Goal: Task Accomplishment & Management: Manage account settings

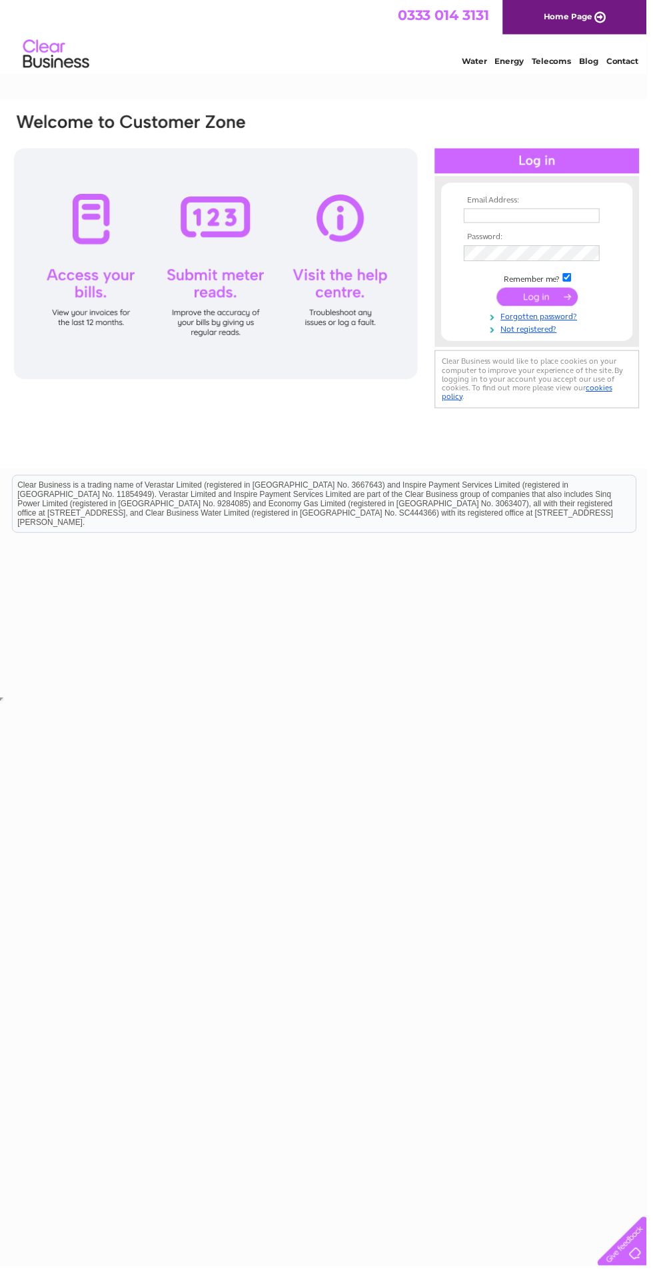
click at [507, 220] on input "text" at bounding box center [536, 218] width 137 height 15
type input "wintersweetstirling@gmail.com"
click at [502, 290] on input "submit" at bounding box center [543, 299] width 82 height 19
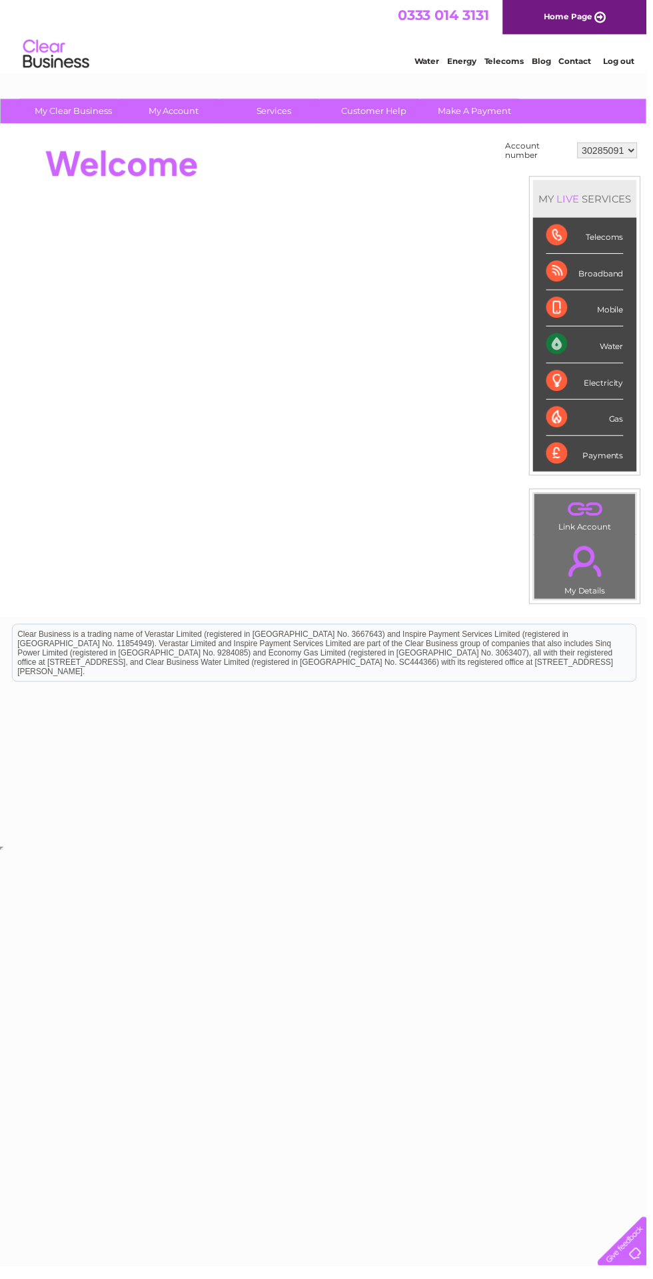
click at [173, 110] on link "My Account" at bounding box center [176, 112] width 110 height 25
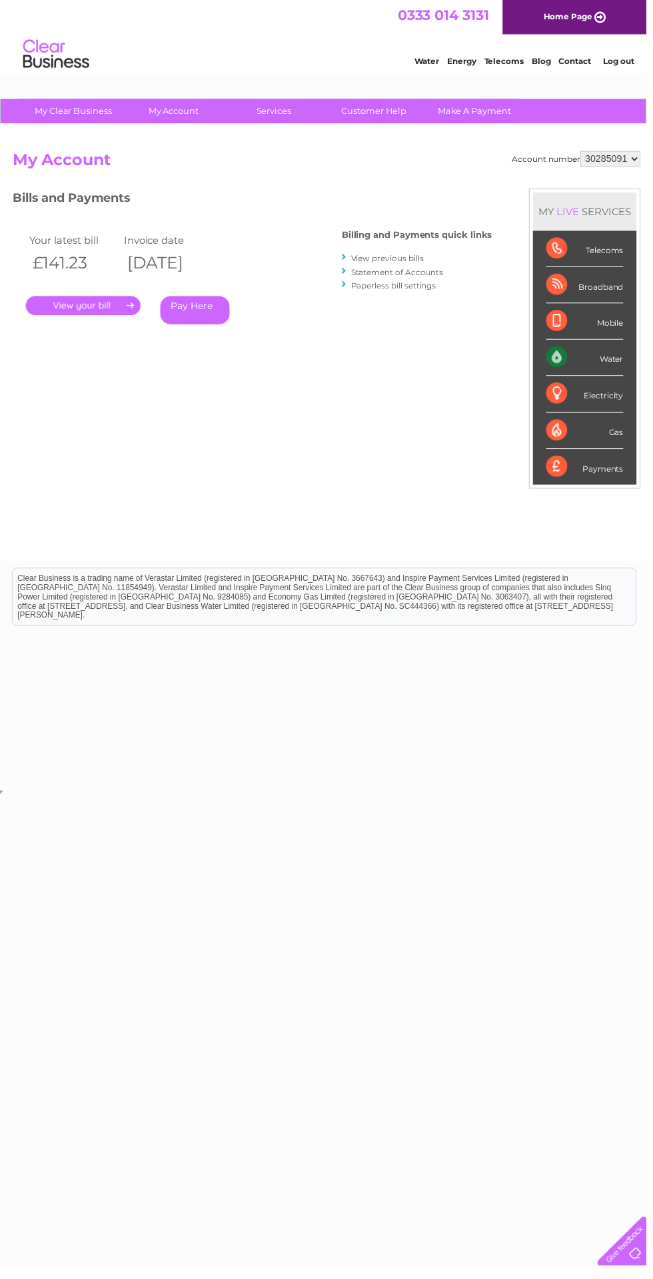
click at [175, 112] on link "My Account" at bounding box center [176, 112] width 110 height 25
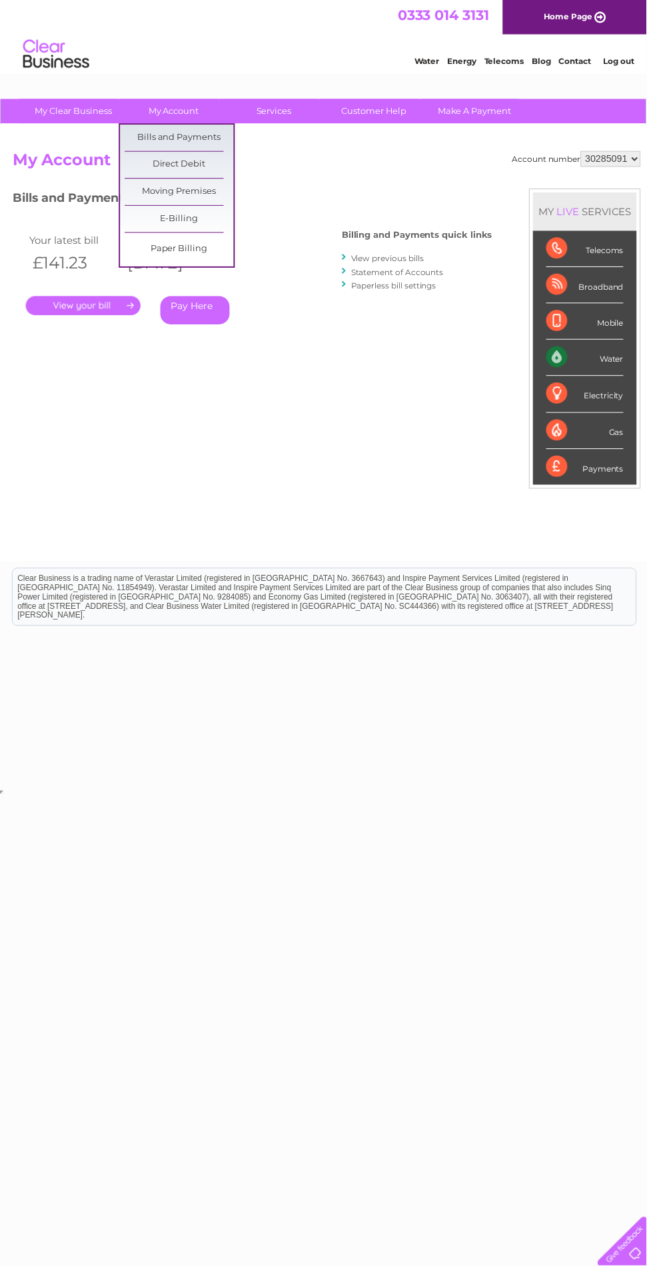
click at [162, 169] on link "Direct Debit" at bounding box center [181, 166] width 110 height 27
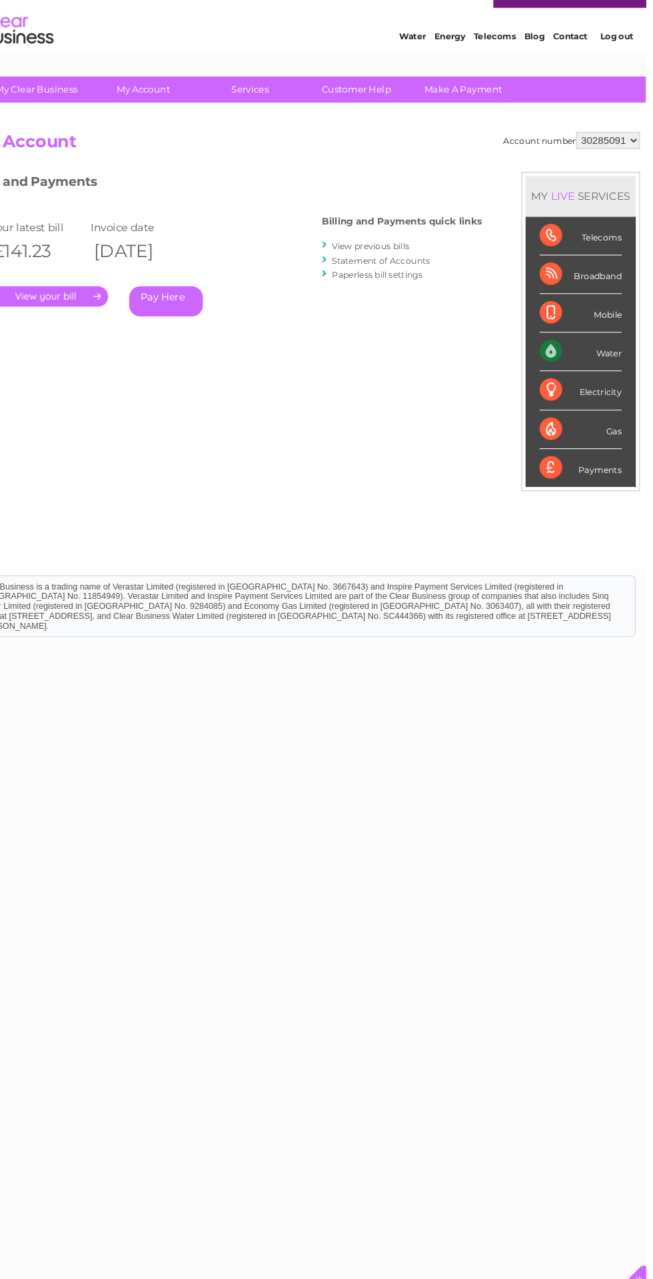
click at [178, 112] on link "My Account" at bounding box center [176, 112] width 110 height 25
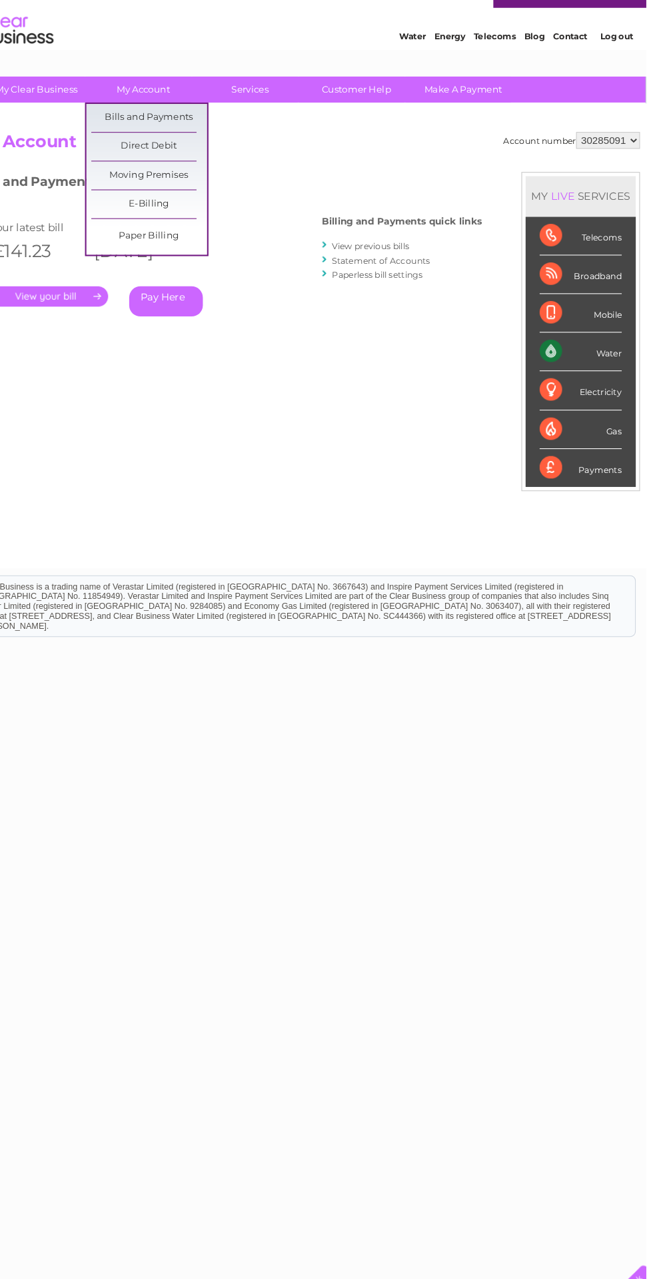
click at [172, 167] on link "Direct Debit" at bounding box center [181, 166] width 110 height 27
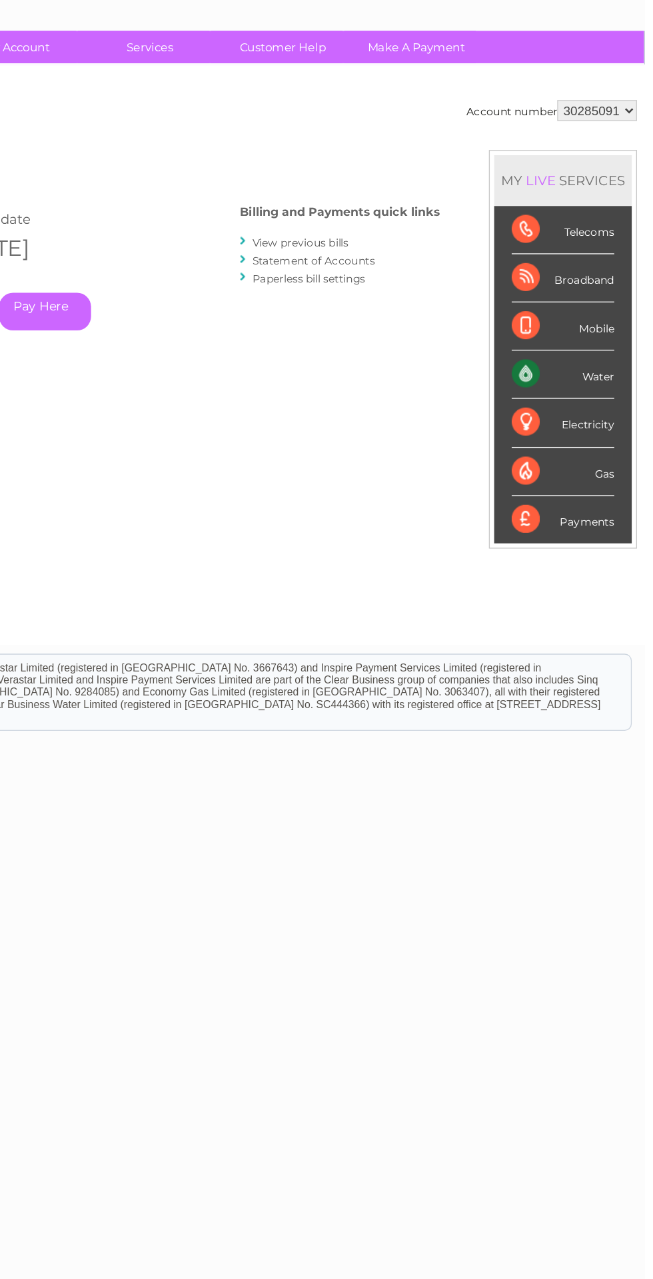
click at [629, 160] on select "30285091" at bounding box center [616, 161] width 61 height 16
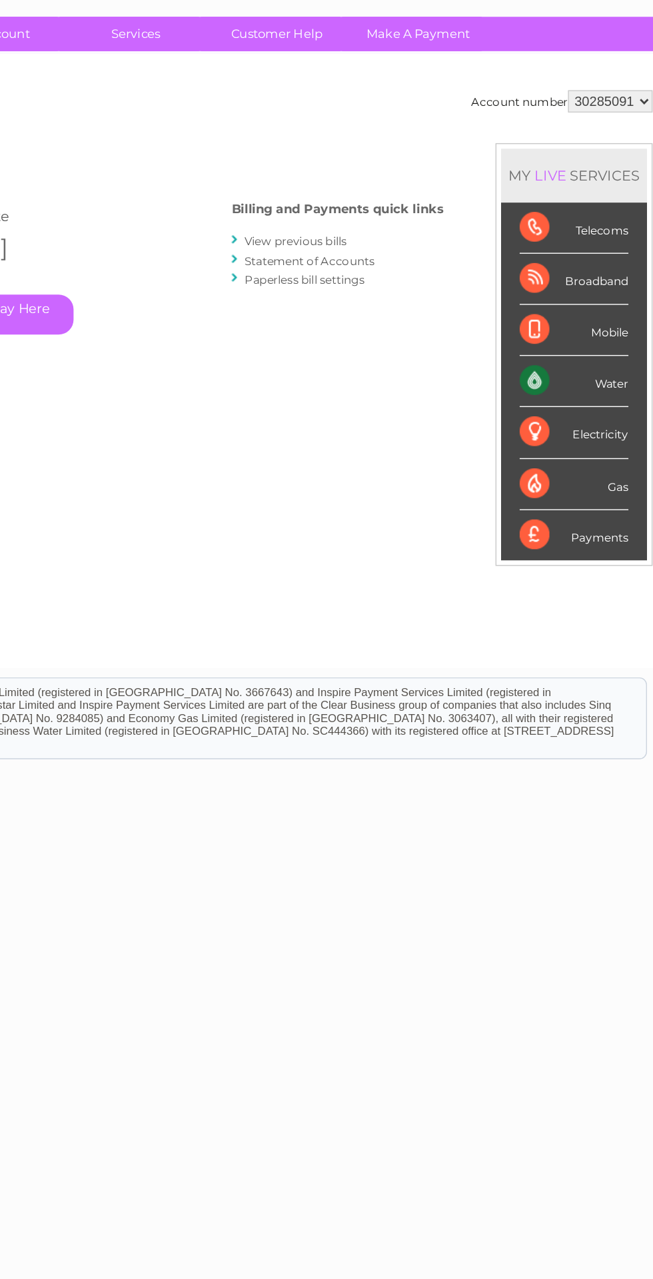
click at [562, 356] on div "Water" at bounding box center [591, 361] width 78 height 37
click at [615, 361] on div "Water" at bounding box center [591, 361] width 78 height 37
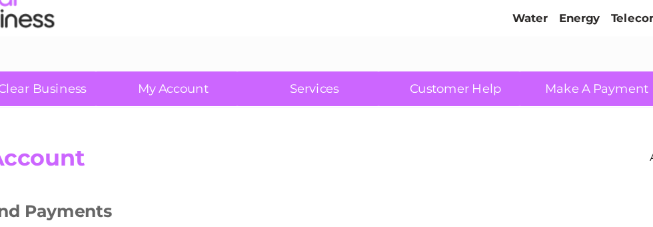
scroll to position [40, 0]
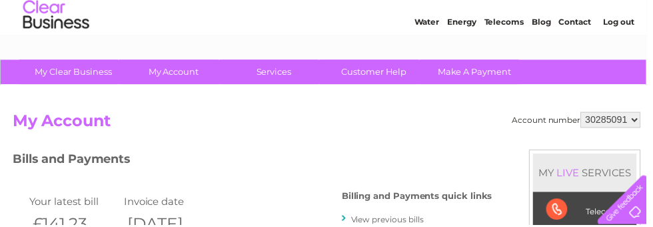
click at [179, 76] on link "My Account" at bounding box center [176, 72] width 110 height 25
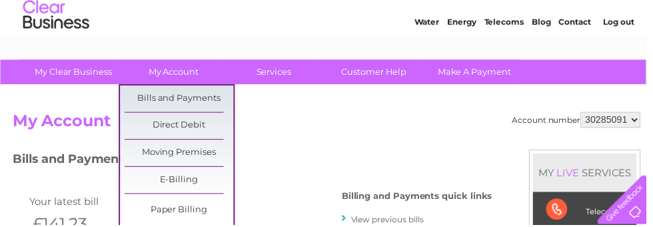
click at [173, 122] on link "Direct Debit" at bounding box center [181, 126] width 110 height 27
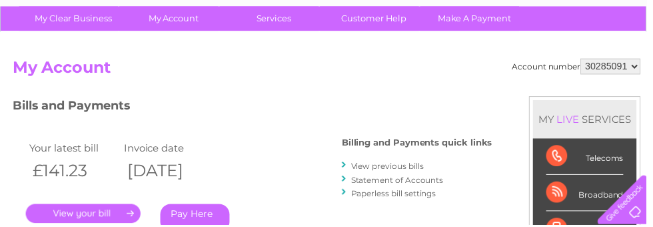
scroll to position [96, 0]
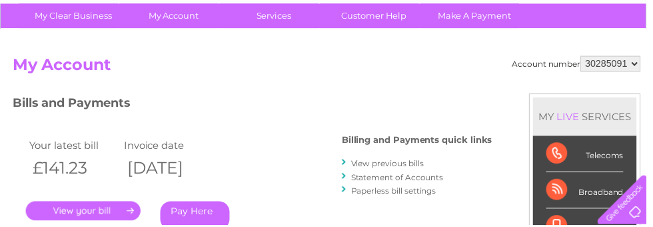
click at [179, 20] on link "My Account" at bounding box center [176, 16] width 110 height 25
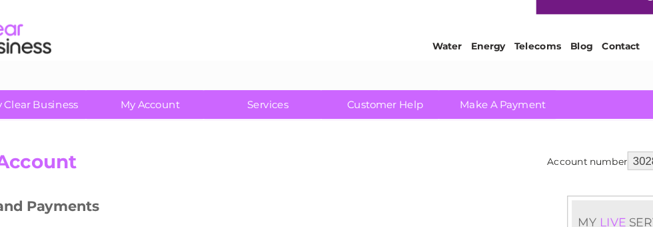
scroll to position [5, 0]
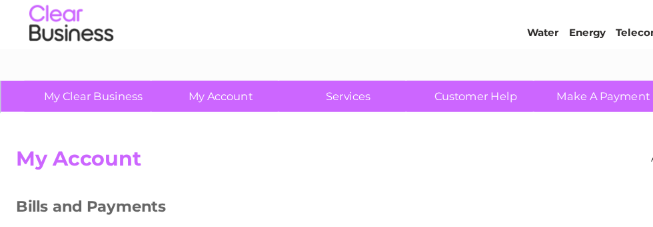
click at [169, 110] on link "My Account" at bounding box center [176, 107] width 110 height 25
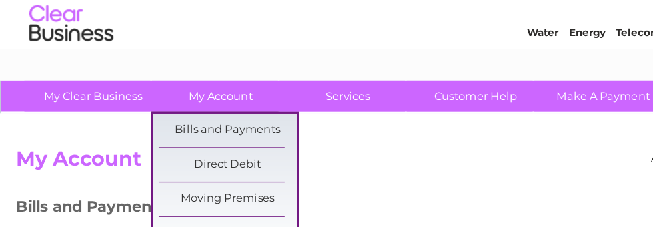
click at [167, 165] on link "Direct Debit" at bounding box center [181, 162] width 110 height 27
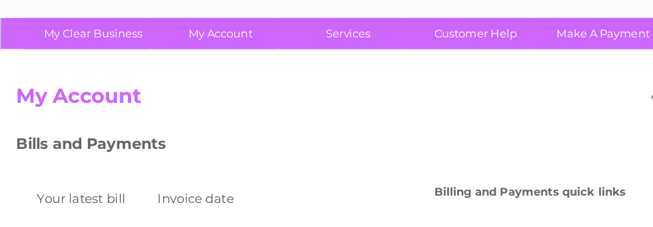
scroll to position [30, 0]
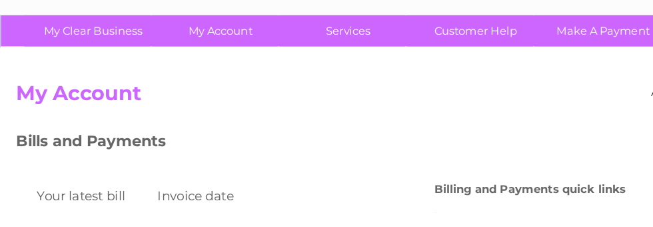
click at [177, 85] on link "My Account" at bounding box center [176, 82] width 110 height 25
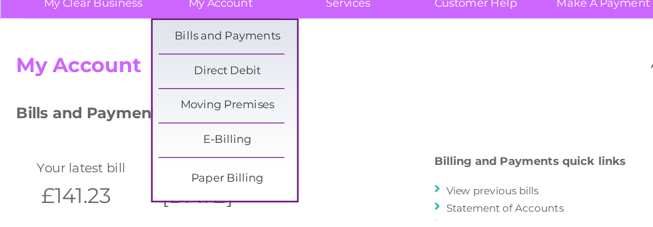
scroll to position [79, 0]
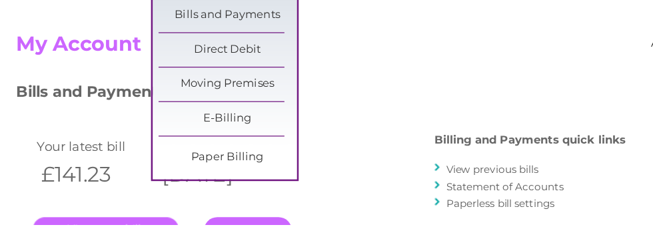
click at [161, 61] on link "Bills and Payments" at bounding box center [181, 60] width 110 height 27
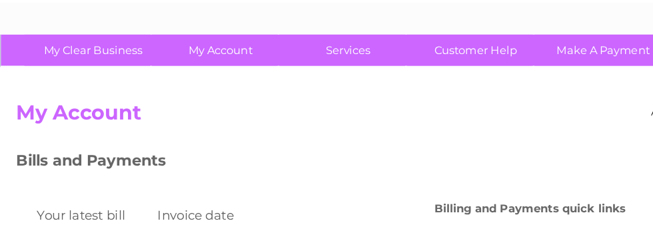
scroll to position [71, 0]
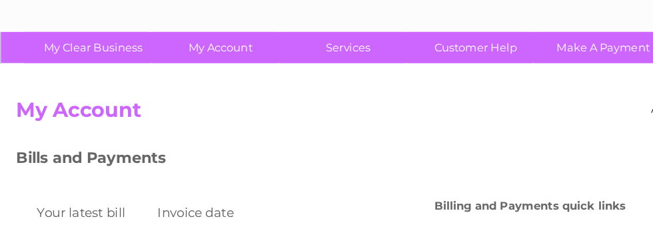
click at [175, 45] on link "My Account" at bounding box center [176, 41] width 110 height 25
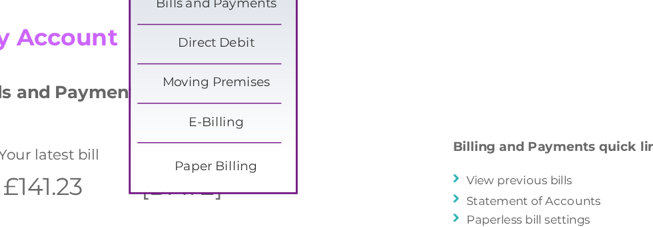
scroll to position [87, 0]
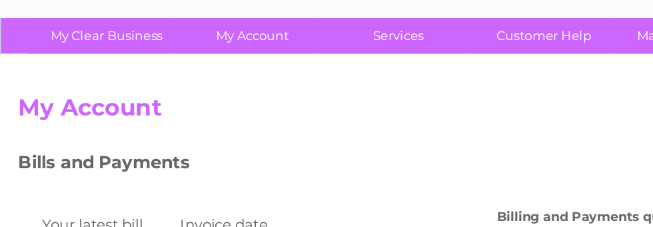
scroll to position [86, 0]
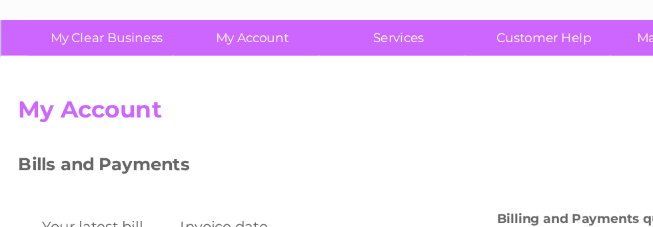
click at [171, 28] on link "My Account" at bounding box center [176, 26] width 110 height 25
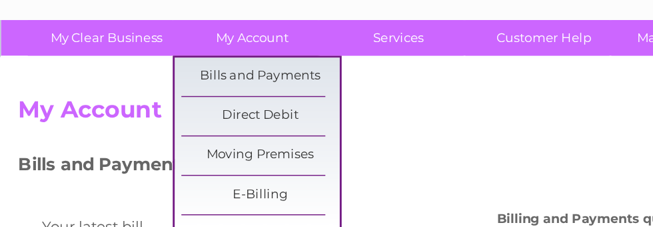
click at [181, 82] on link "Direct Debit" at bounding box center [181, 80] width 110 height 27
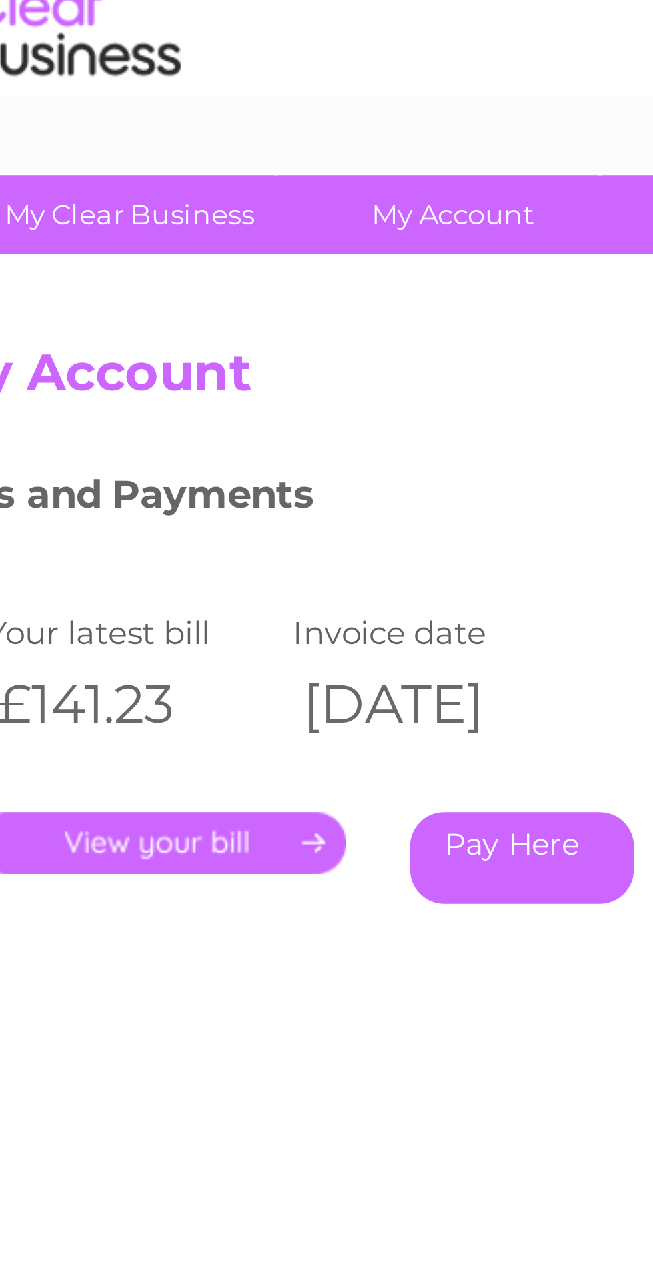
click at [173, 109] on link "My Account" at bounding box center [176, 112] width 110 height 25
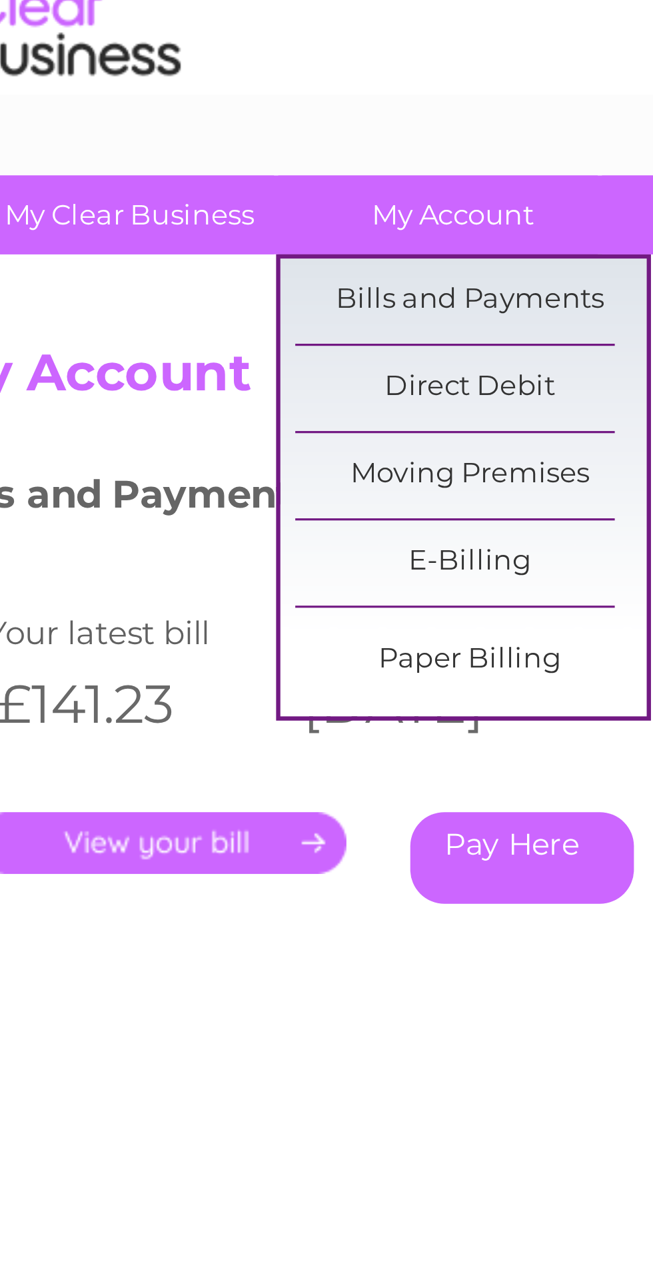
click at [152, 196] on link "Moving Premises" at bounding box center [181, 194] width 110 height 27
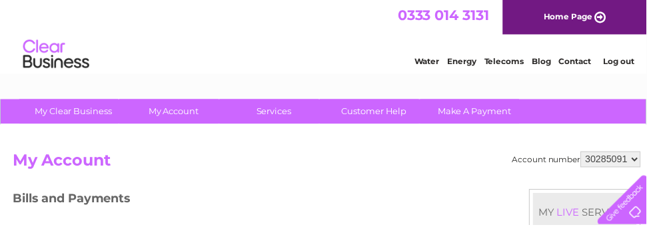
click at [179, 114] on link "My Account" at bounding box center [176, 112] width 110 height 25
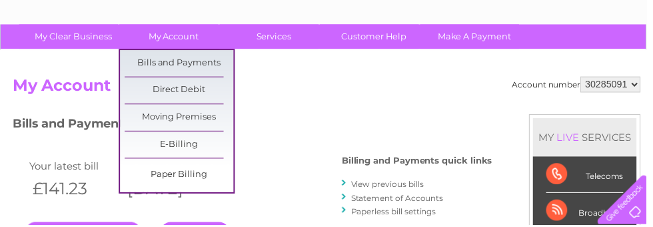
scroll to position [86, 0]
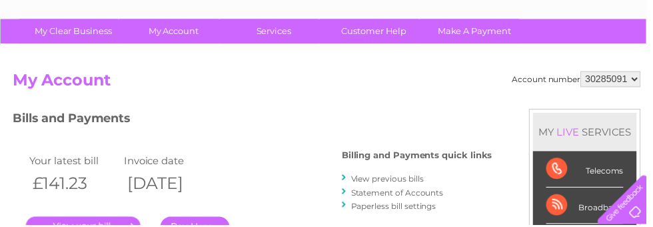
scroll to position [88, 0]
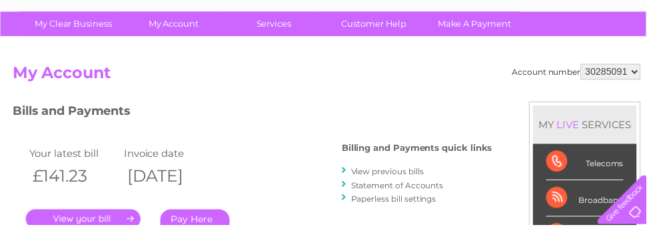
click at [167, 27] on link "My Account" at bounding box center [176, 24] width 110 height 25
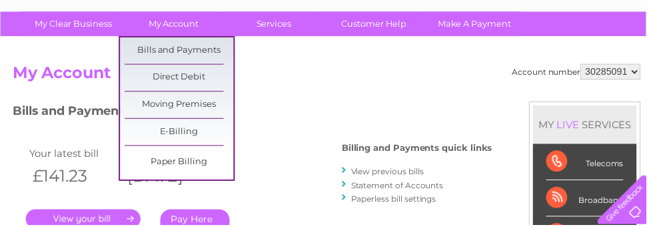
click at [175, 77] on link "Direct Debit" at bounding box center [181, 78] width 110 height 27
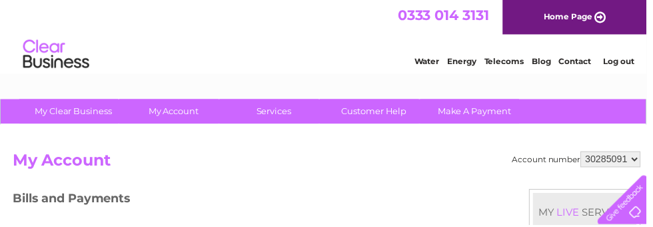
click at [430, 59] on link "Water" at bounding box center [430, 62] width 25 height 10
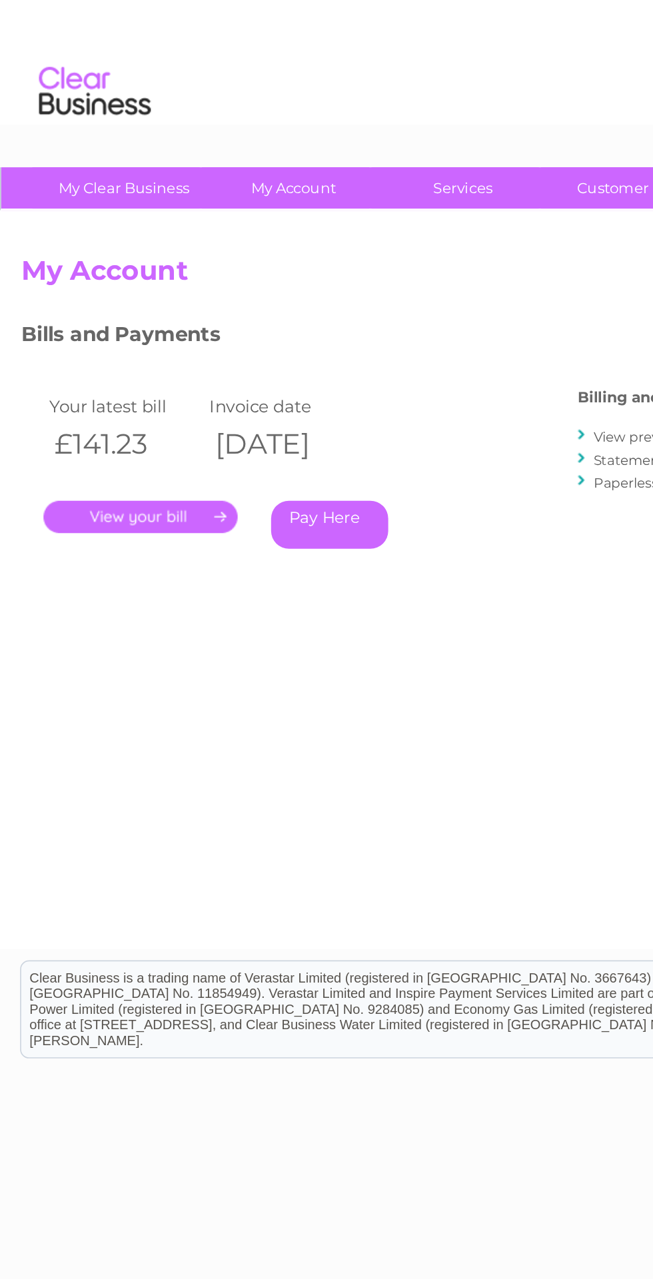
click at [188, 111] on link "My Account" at bounding box center [176, 112] width 110 height 25
click at [179, 116] on link "My Account" at bounding box center [176, 112] width 110 height 25
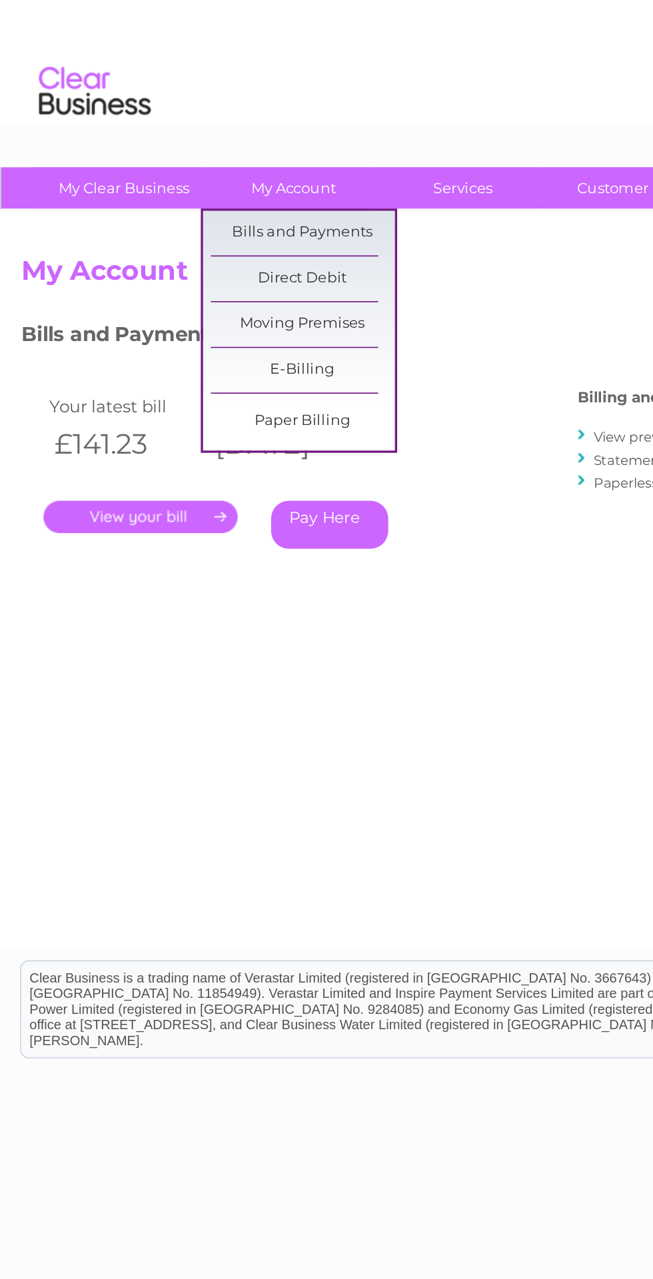
click at [182, 165] on link "Direct Debit" at bounding box center [181, 166] width 110 height 27
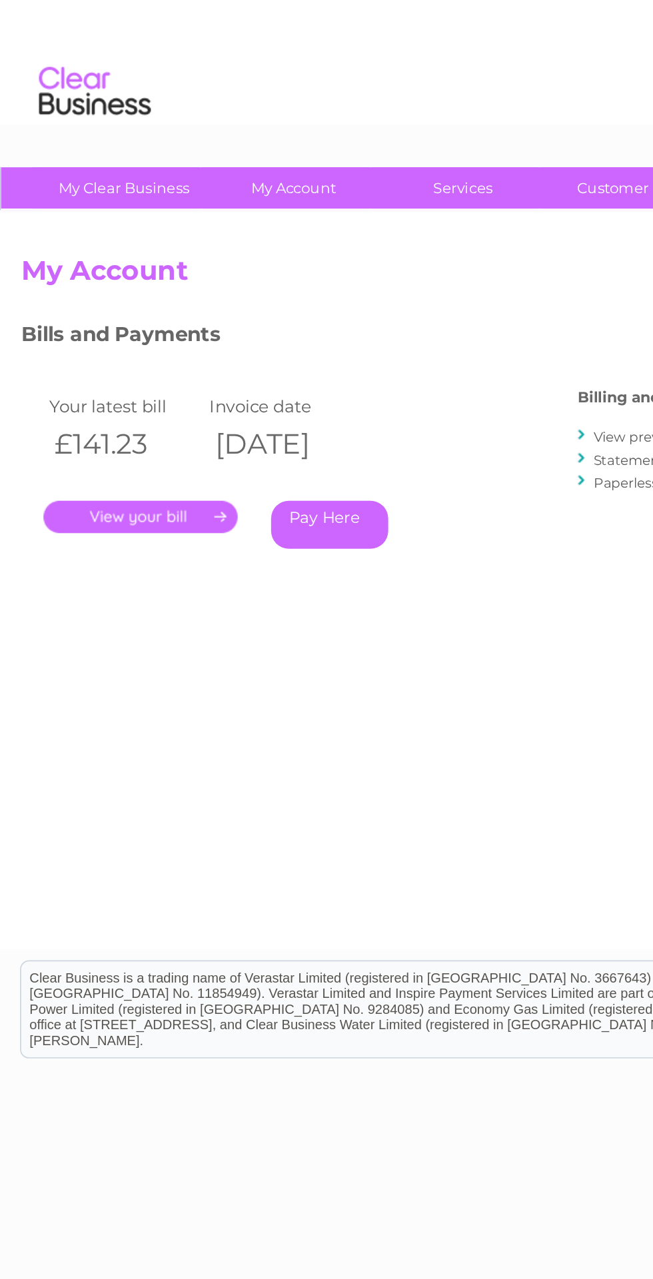
click at [180, 112] on link "My Account" at bounding box center [176, 112] width 110 height 25
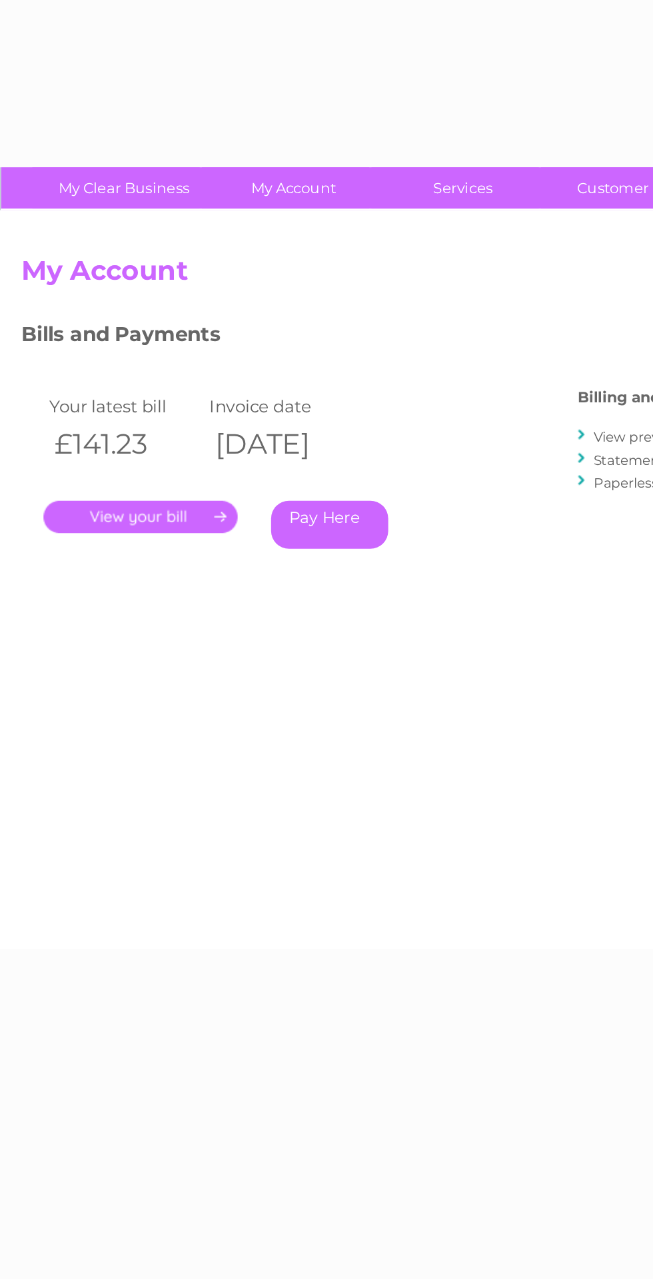
click at [195, 165] on h2 "My Account" at bounding box center [330, 165] width 634 height 25
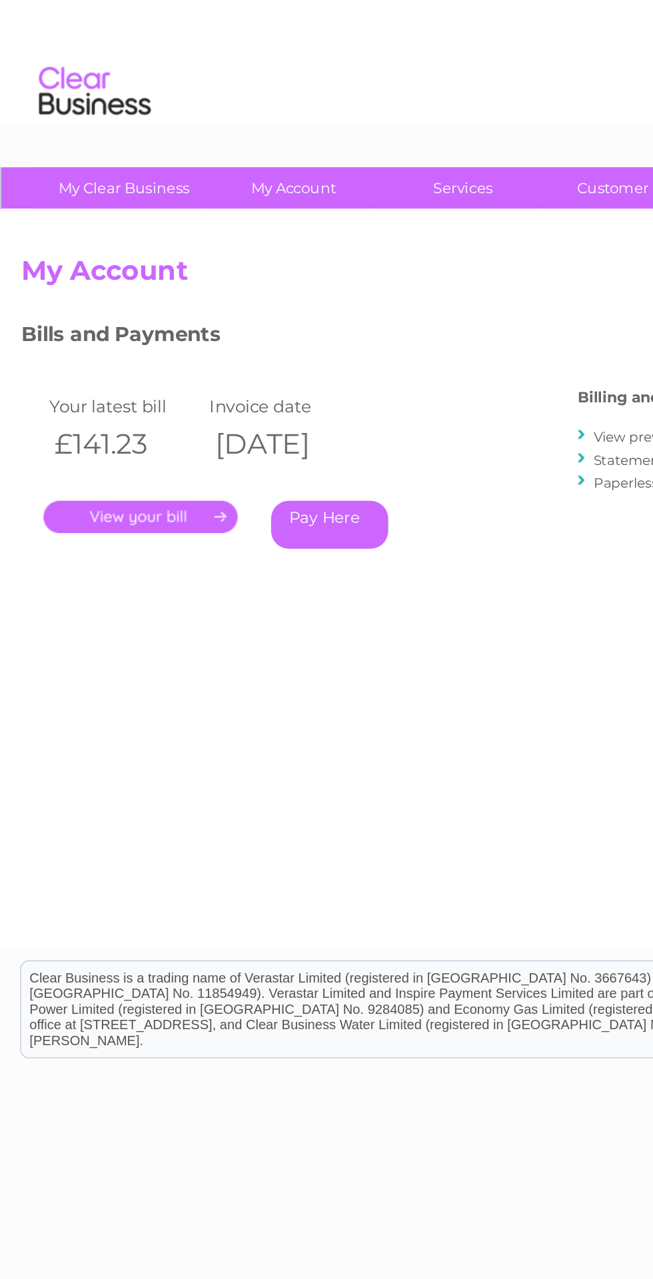
click at [176, 113] on link "My Account" at bounding box center [176, 112] width 110 height 25
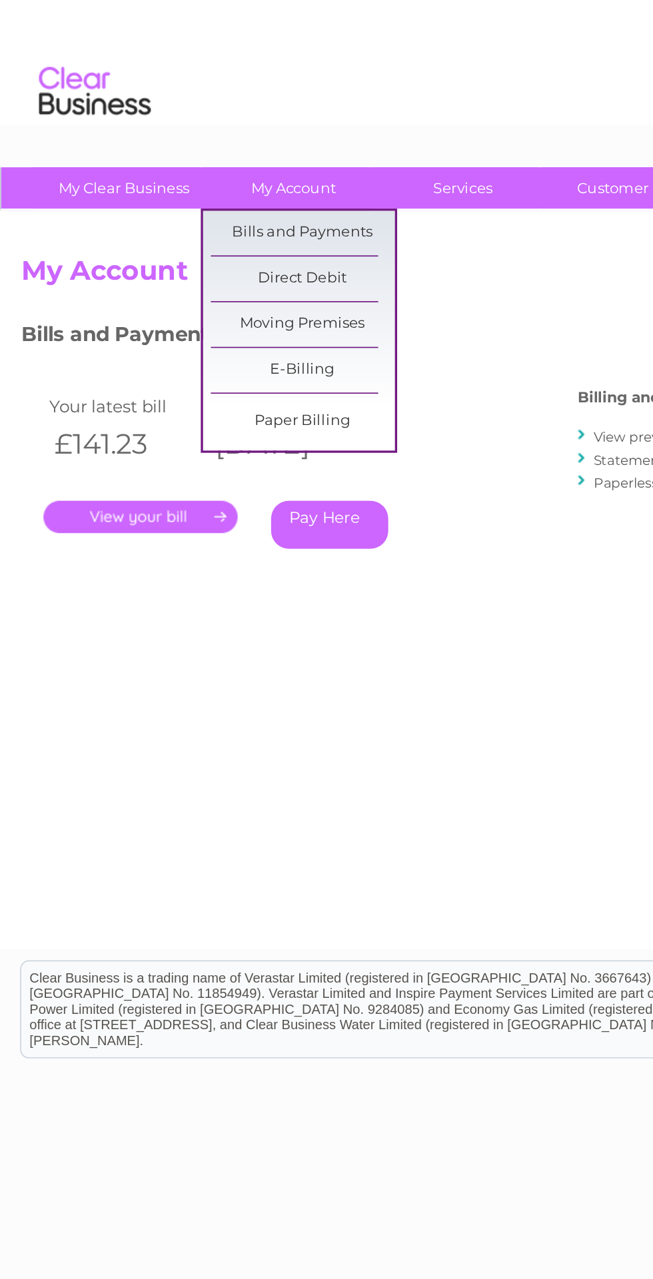
click at [201, 168] on link "Direct Debit" at bounding box center [181, 166] width 110 height 27
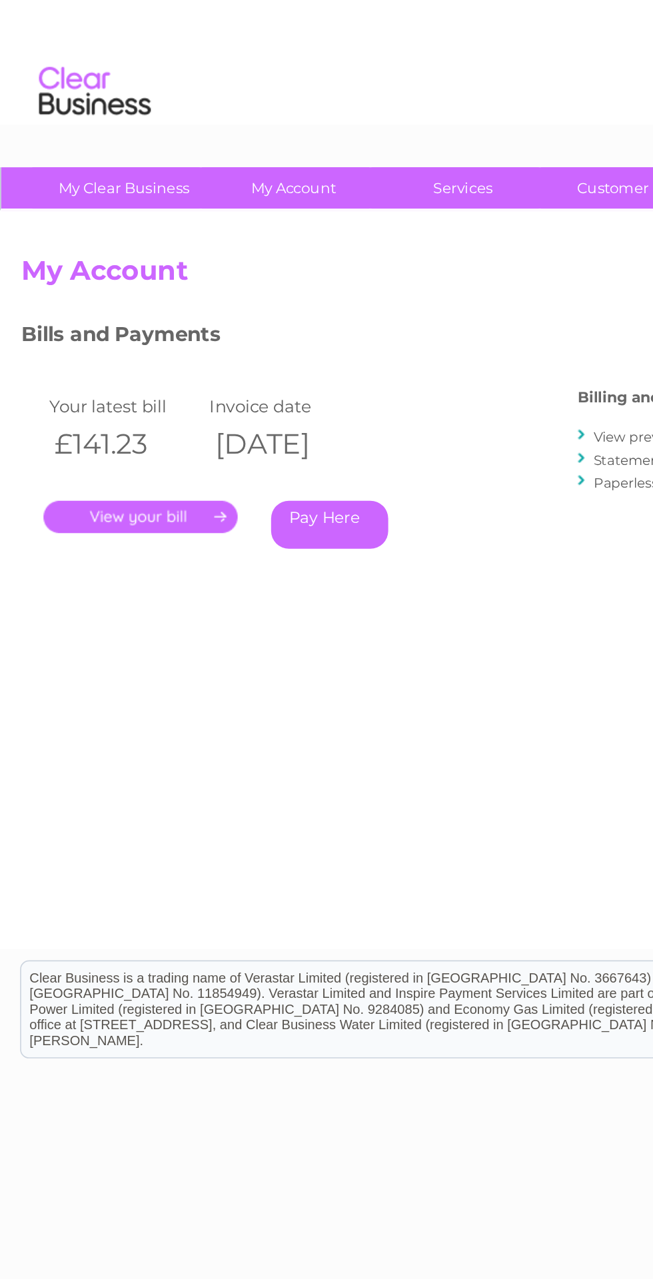
click at [82, 116] on link "My Clear Business" at bounding box center [74, 112] width 110 height 25
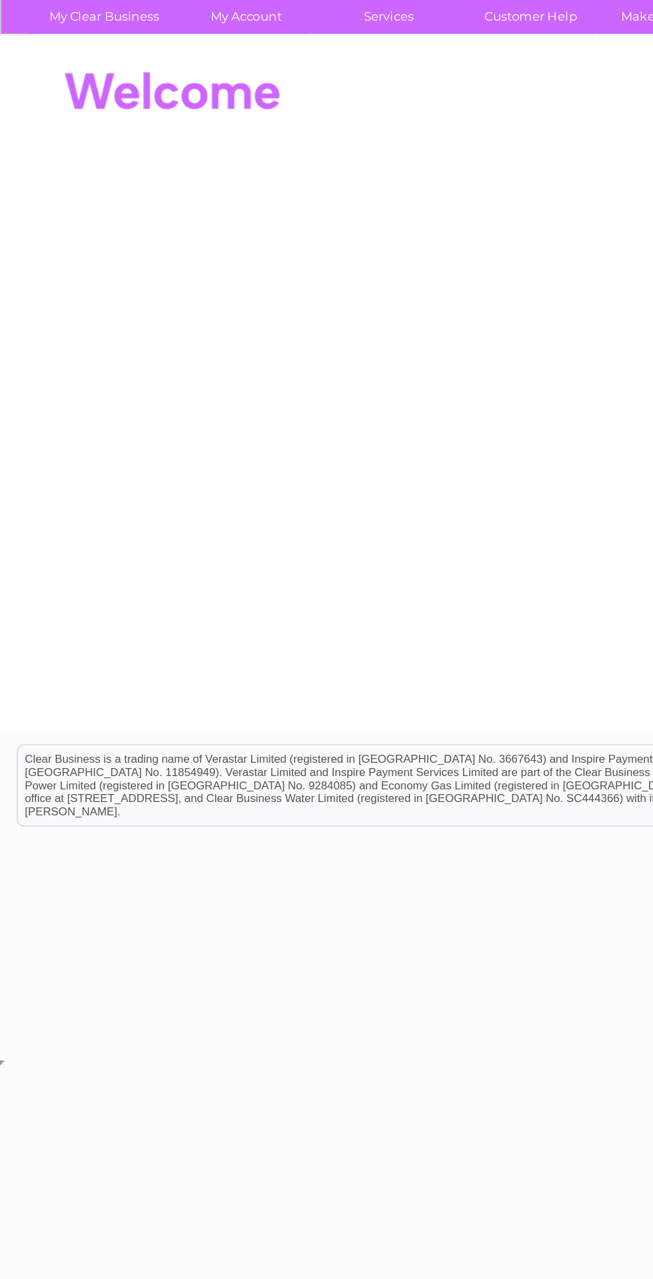
click at [184, 109] on link "My Account" at bounding box center [176, 112] width 110 height 25
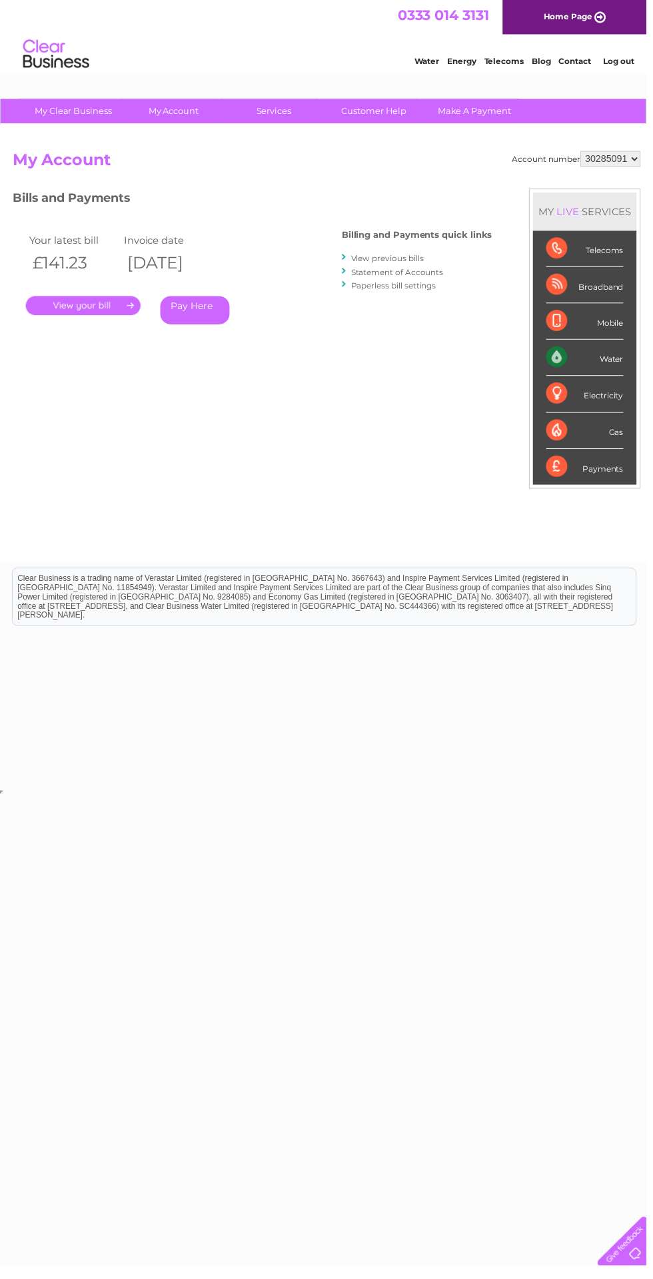
click at [58, 312] on link "." at bounding box center [84, 308] width 116 height 19
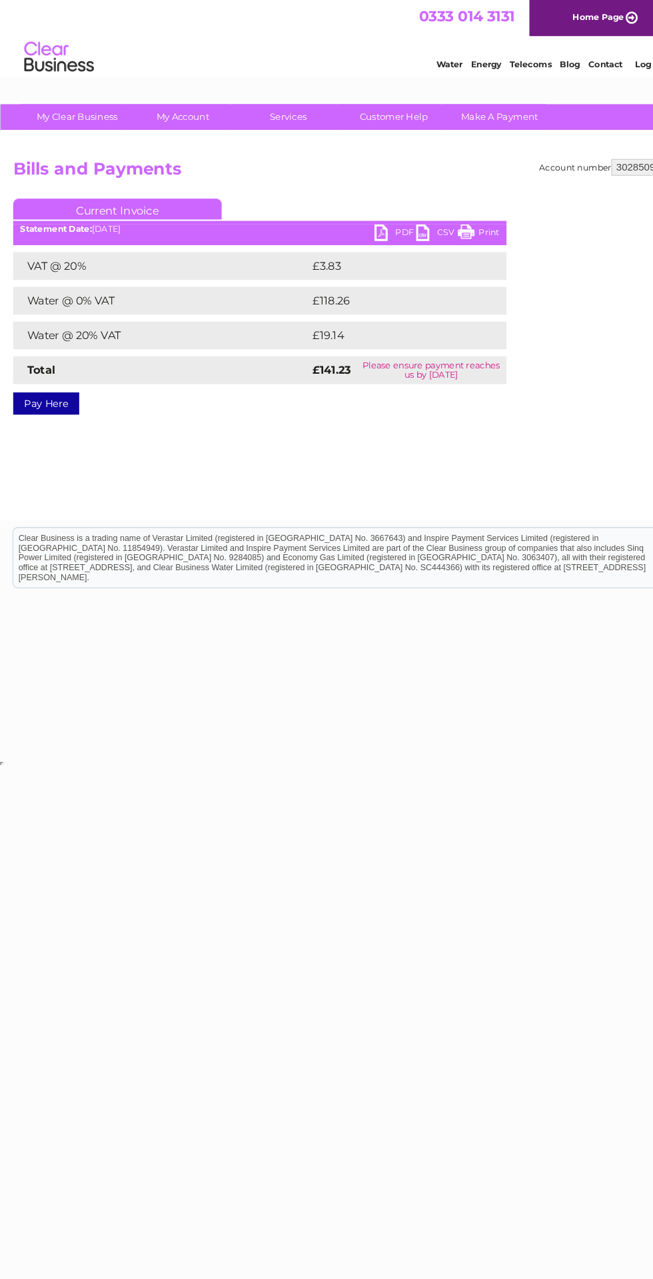
click at [175, 109] on link "My Account" at bounding box center [176, 112] width 110 height 25
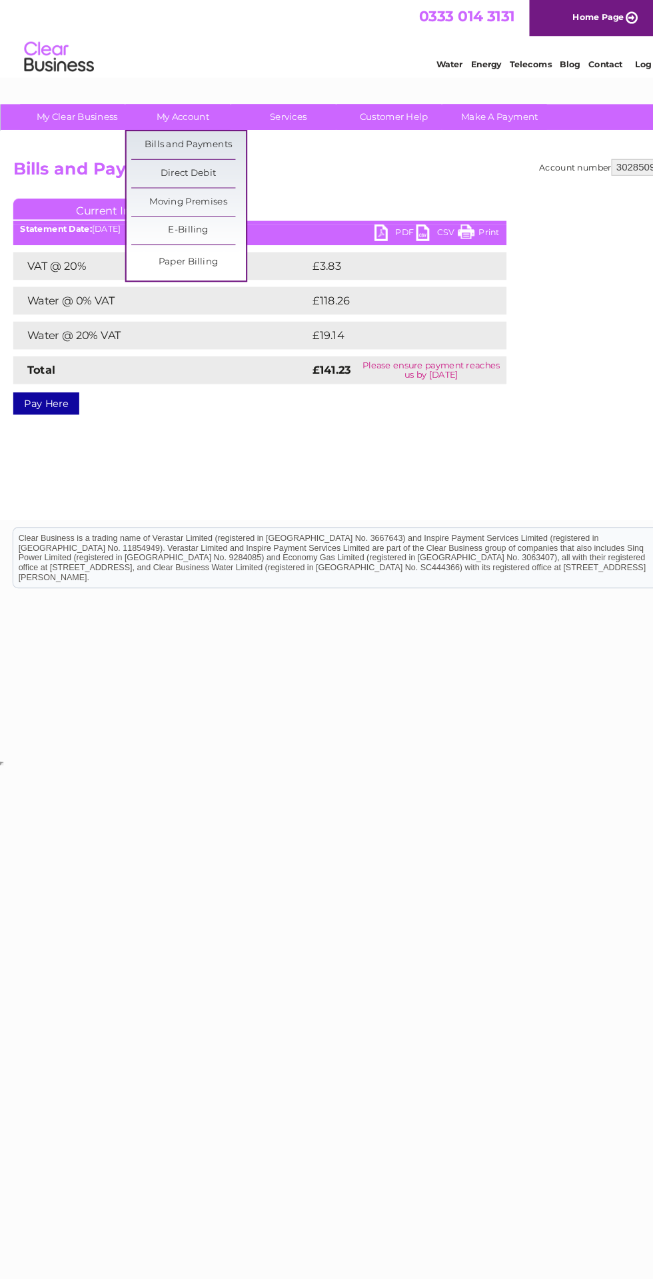
click at [187, 141] on link "Bills and Payments" at bounding box center [181, 139] width 110 height 27
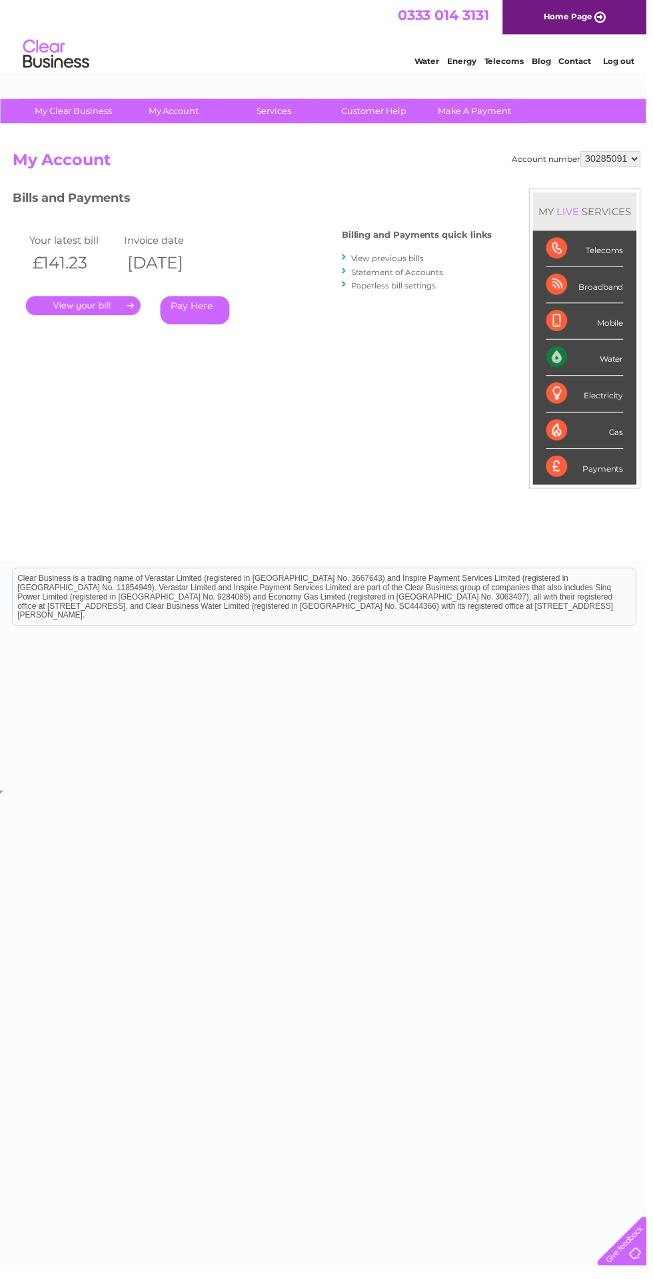
click at [178, 109] on link "My Account" at bounding box center [176, 112] width 110 height 25
